Goal: Task Accomplishment & Management: Manage account settings

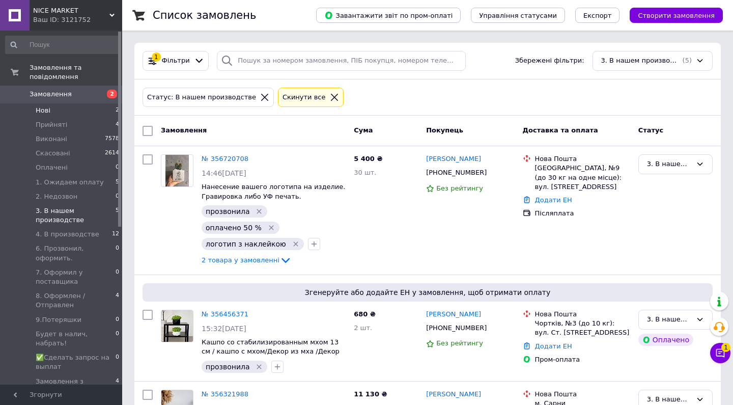
click at [63, 109] on li "Нові 2" at bounding box center [62, 110] width 125 height 14
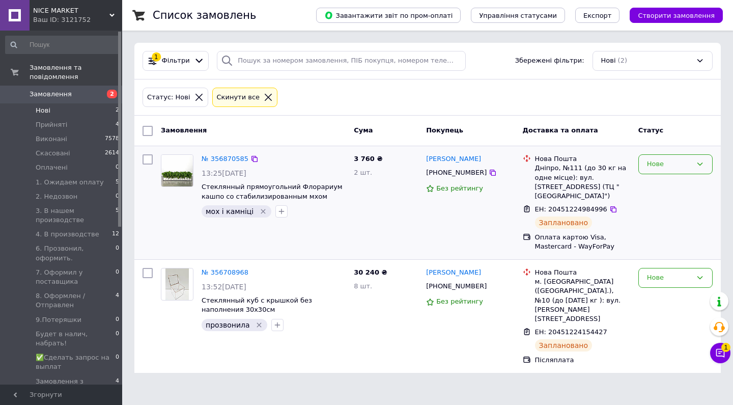
click at [646, 167] on div "Нове" at bounding box center [675, 164] width 74 height 20
click at [651, 187] on li "Прийнято" at bounding box center [675, 185] width 73 height 19
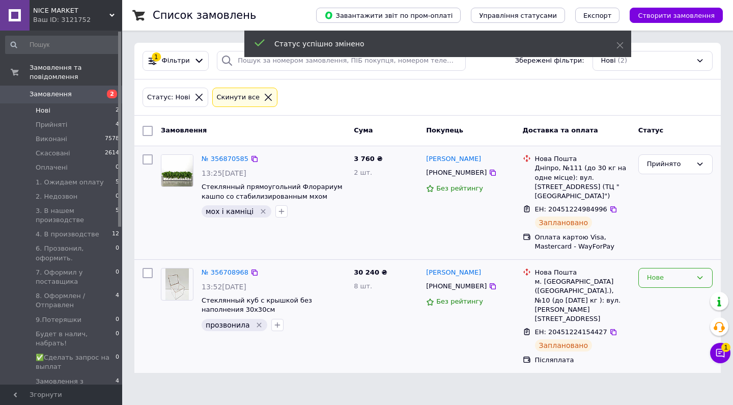
click at [661, 279] on div "Нове" at bounding box center [669, 277] width 45 height 11
click at [660, 296] on li "Прийнято" at bounding box center [675, 299] width 73 height 19
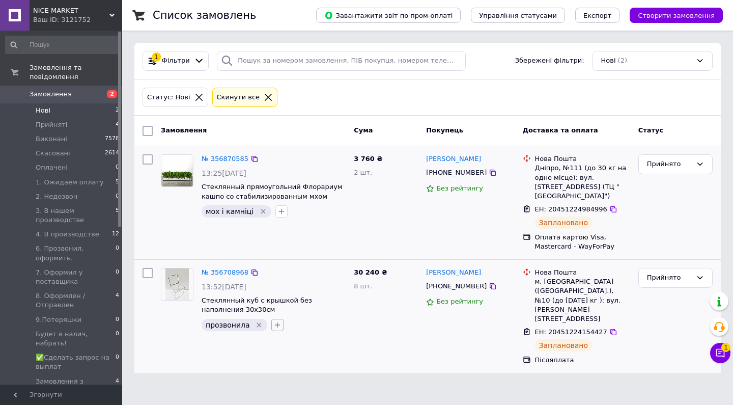
click at [277, 323] on icon "button" at bounding box center [277, 325] width 8 height 8
type input "оплачено 50 %"
click at [277, 372] on input "оплачено 50 %" at bounding box center [280, 373] width 7 height 7
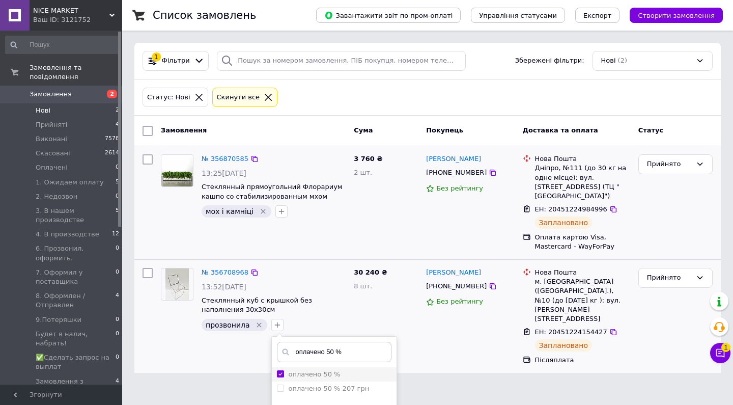
checkbox input "true"
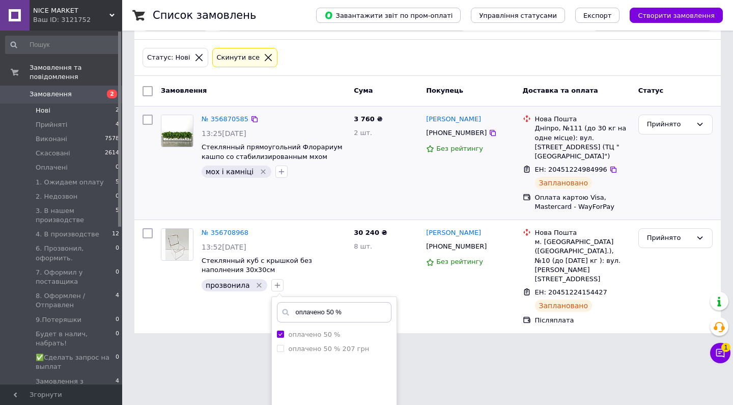
scroll to position [83, 0]
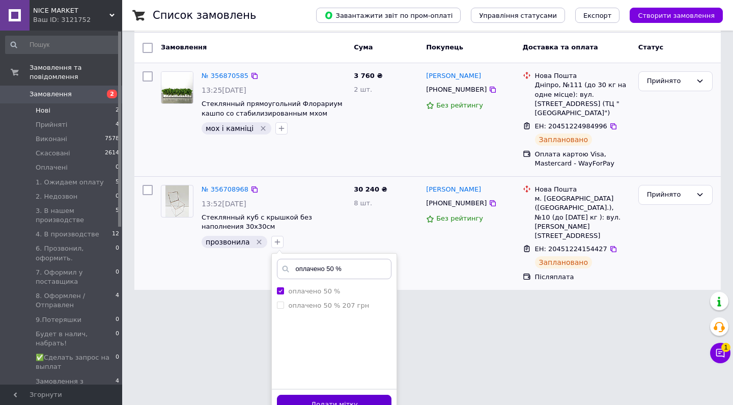
click at [312, 396] on button "Додати мітку" at bounding box center [334, 405] width 115 height 20
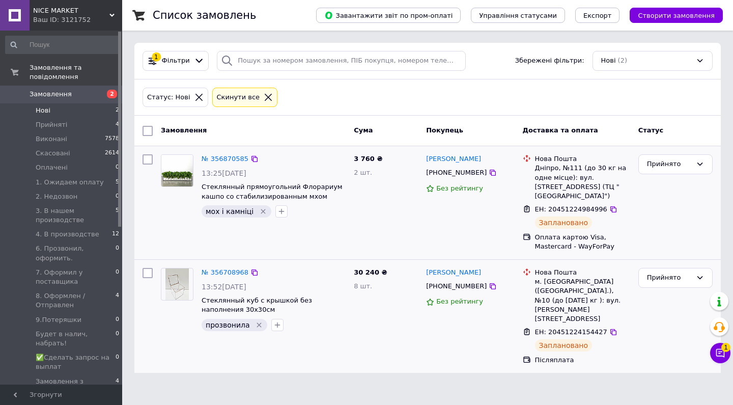
scroll to position [0, 0]
